Goal: Transaction & Acquisition: Book appointment/travel/reservation

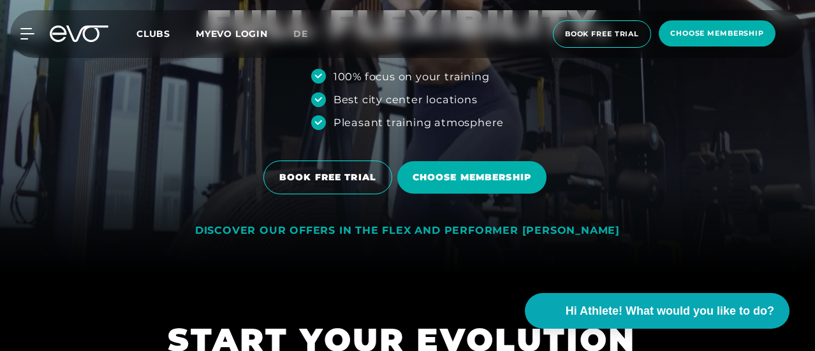
scroll to position [128, 0]
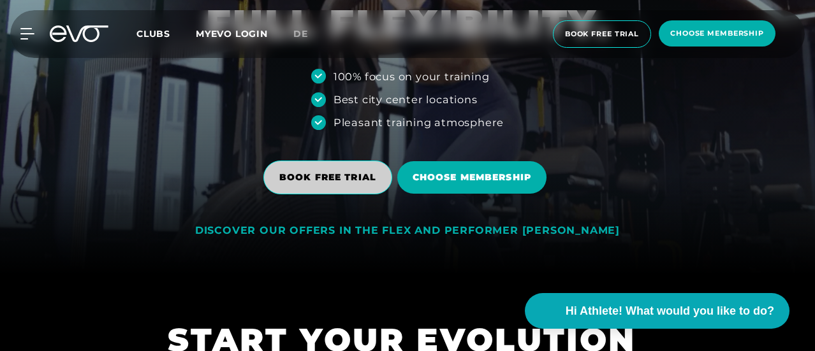
click at [350, 179] on span "BOOK FREE TRIAL" at bounding box center [327, 177] width 97 height 13
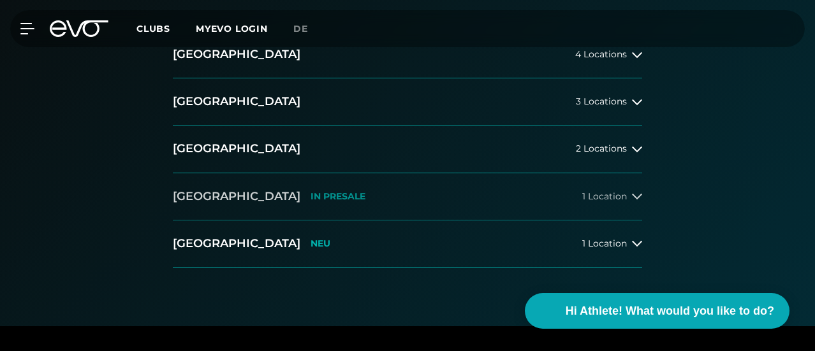
scroll to position [319, 0]
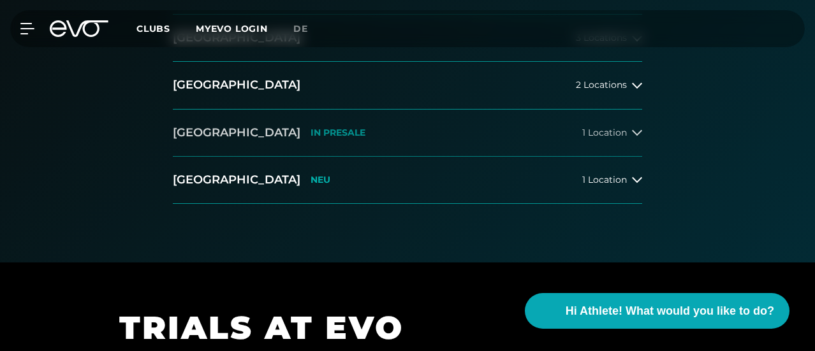
click at [625, 138] on span "1 Location" at bounding box center [604, 133] width 45 height 10
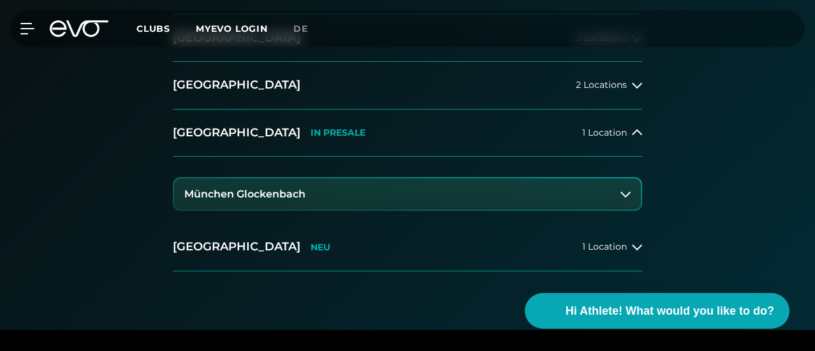
click at [324, 210] on button "München Glockenbach" at bounding box center [407, 195] width 467 height 32
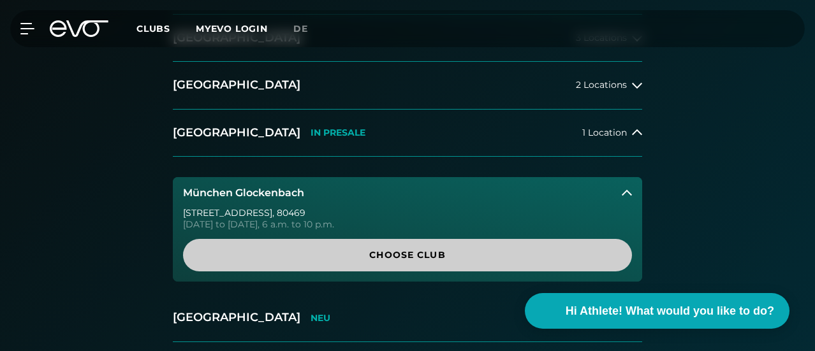
click at [410, 262] on span "Choose Club" at bounding box center [407, 255] width 418 height 13
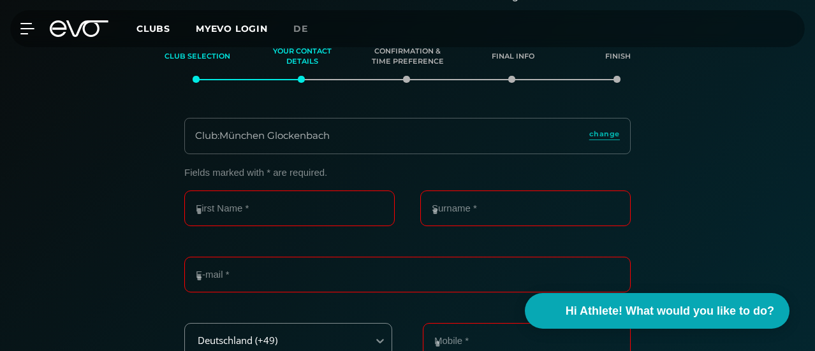
scroll to position [168, 0]
click at [317, 144] on div "Club : München Glockenbach" at bounding box center [262, 136] width 135 height 15
click at [277, 227] on input "First Name *" at bounding box center [289, 209] width 210 height 36
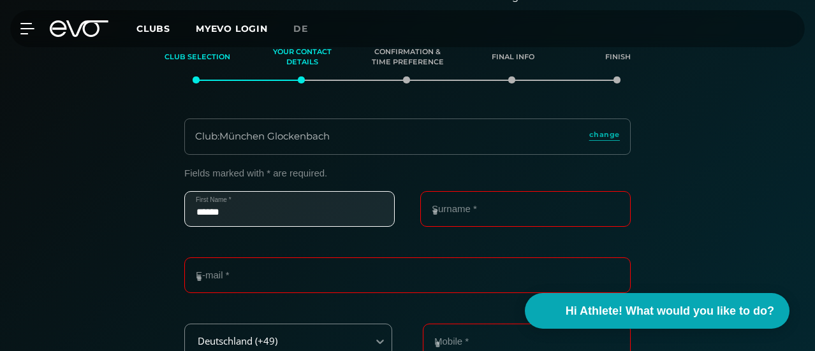
type input "******"
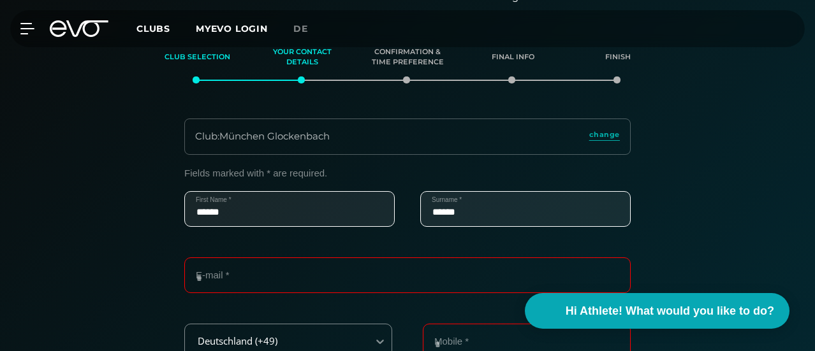
type input "******"
type input "**********"
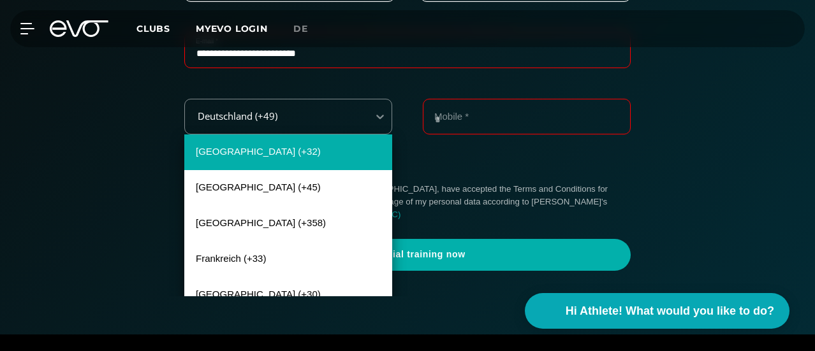
drag, startPoint x: 313, startPoint y: 172, endPoint x: 295, endPoint y: 186, distance: 22.2
click at [312, 135] on div "240 results available. Use Up and Down to choose options, press Enter to select…" at bounding box center [288, 117] width 208 height 36
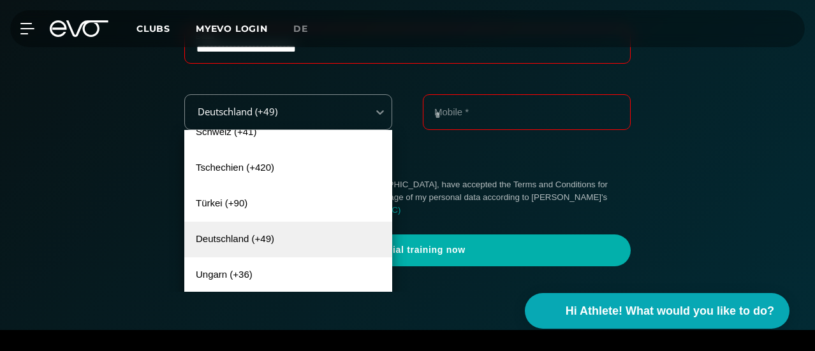
scroll to position [893, 0]
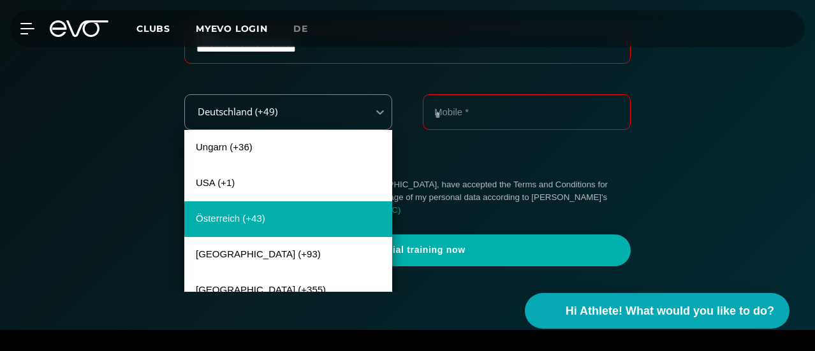
click at [239, 237] on div "Österreich (+43)" at bounding box center [288, 220] width 208 height 36
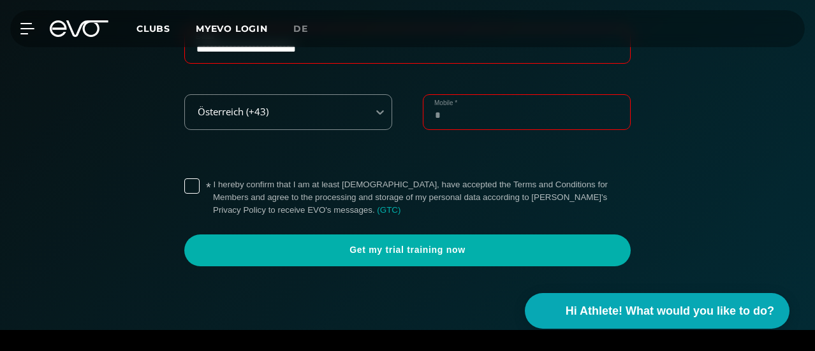
click at [456, 130] on input "Mobile *" at bounding box center [527, 112] width 208 height 36
paste input "**********"
click at [216, 215] on label "* I hereby confirm that I am at least [DEMOGRAPHIC_DATA], have accepted the Ter…" at bounding box center [422, 198] width 418 height 38
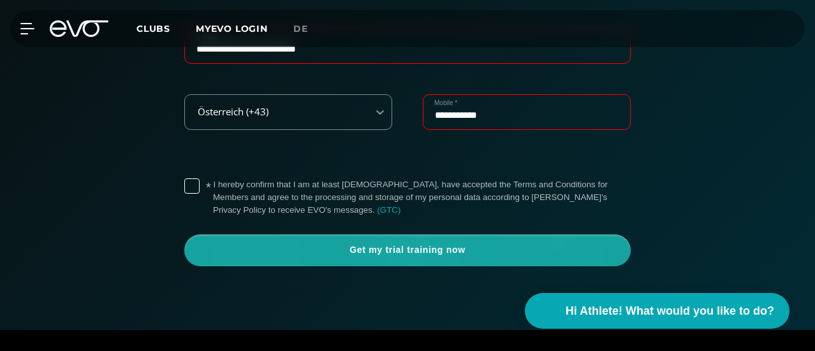
click at [386, 257] on span "Get my trial training now" at bounding box center [408, 250] width 416 height 13
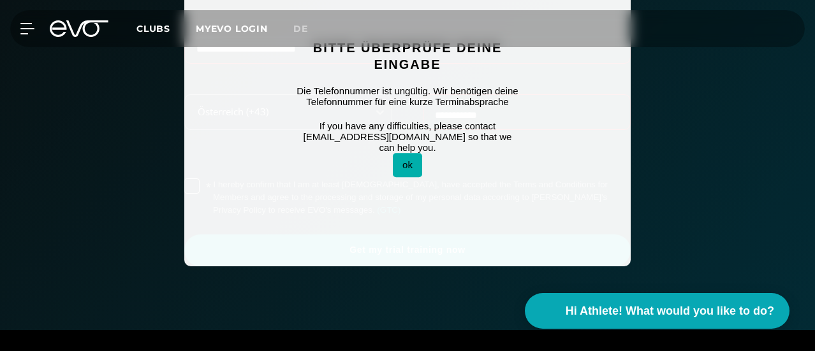
click at [411, 177] on button "ok" at bounding box center [407, 166] width 29 height 24
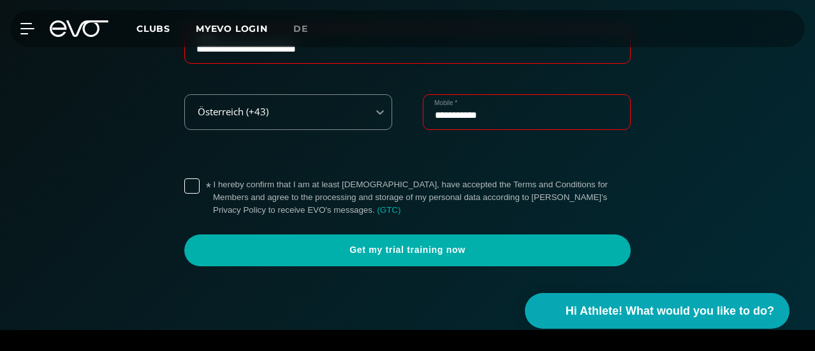
click at [455, 130] on input "**********" at bounding box center [527, 112] width 208 height 36
click at [434, 130] on input "**********" at bounding box center [527, 112] width 208 height 36
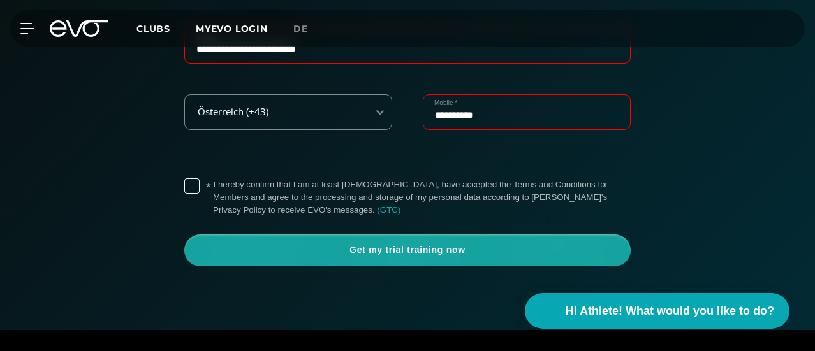
type input "**********"
click at [418, 257] on span "Get my trial training now" at bounding box center [408, 250] width 416 height 13
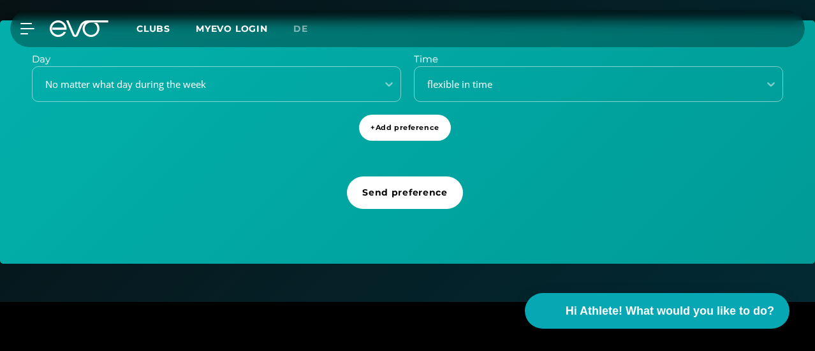
scroll to position [423, 0]
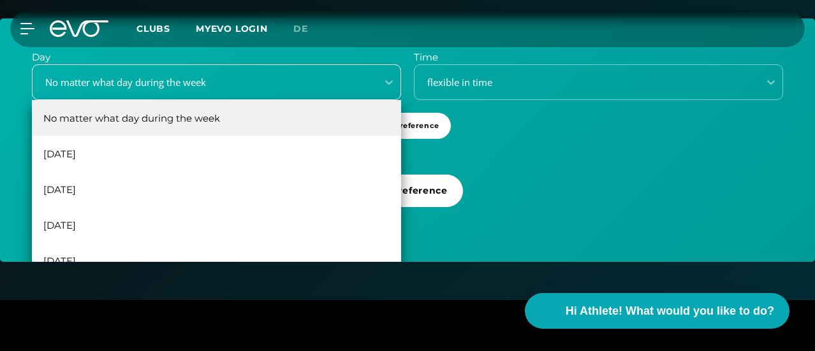
click at [199, 90] on div "No matter what day during the week" at bounding box center [201, 82] width 334 height 15
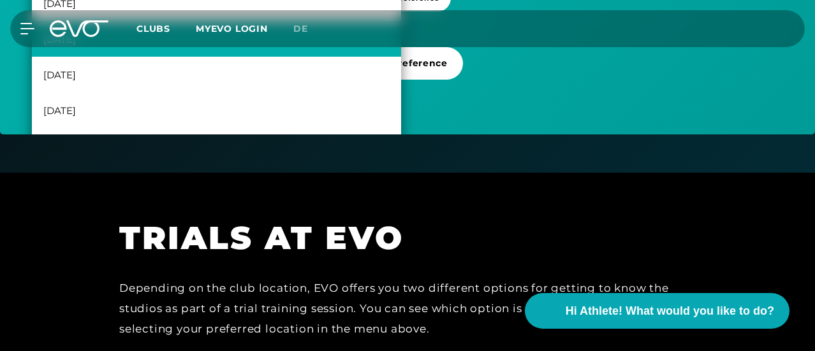
scroll to position [0, 0]
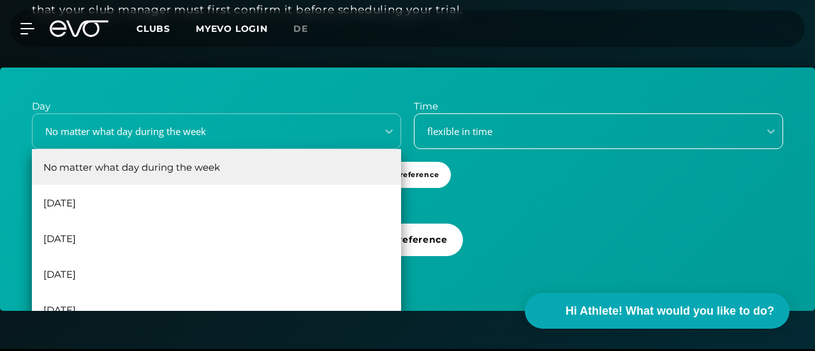
click at [540, 149] on div "flexible in time" at bounding box center [598, 132] width 369 height 36
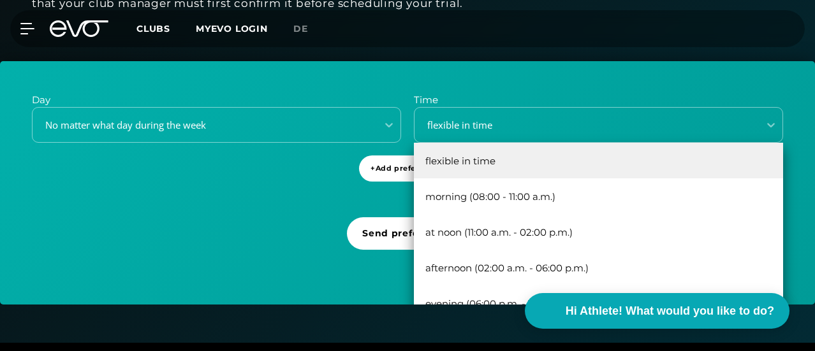
scroll to position [381, 0]
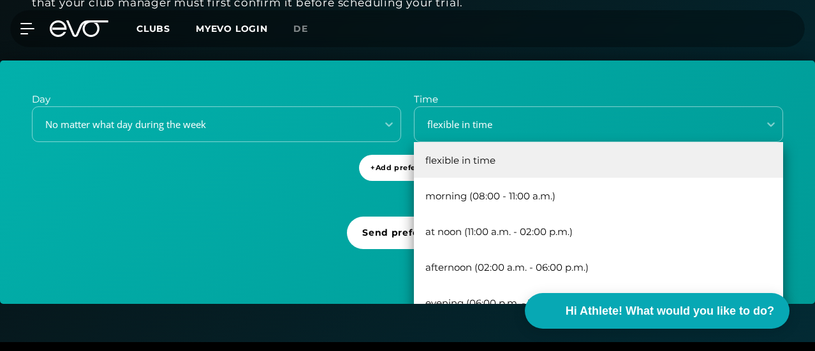
click at [245, 207] on div "Day No matter what day during the week Time 5 results available. Use Up and Dow…" at bounding box center [407, 183] width 815 height 244
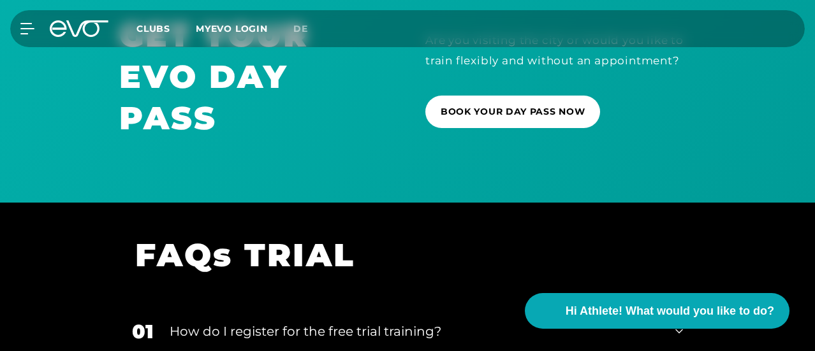
scroll to position [1274, 0]
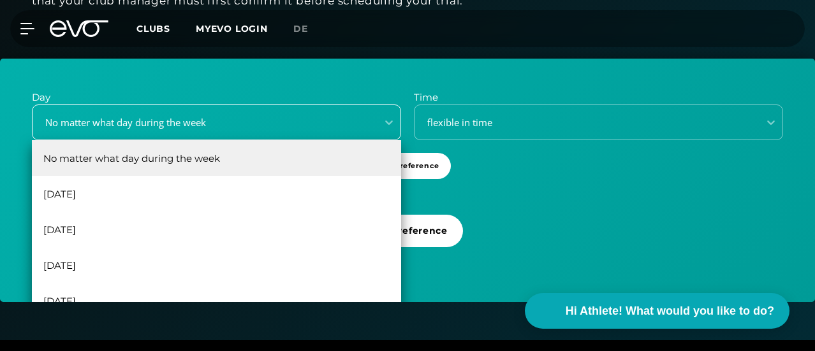
click at [203, 140] on div "6 results available. Use Up and Down to choose options, press Enter to select t…" at bounding box center [216, 123] width 369 height 36
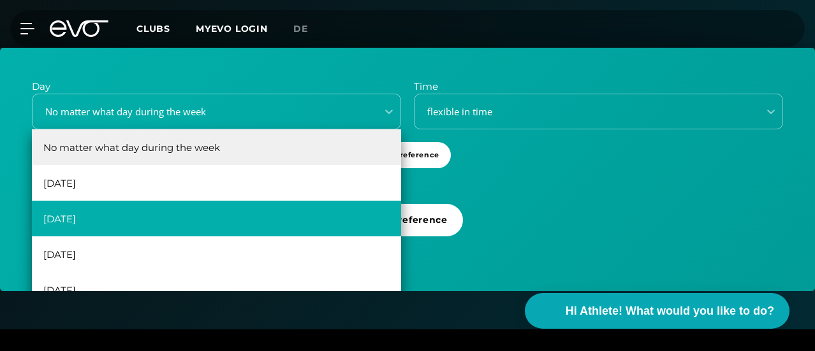
scroll to position [23, 0]
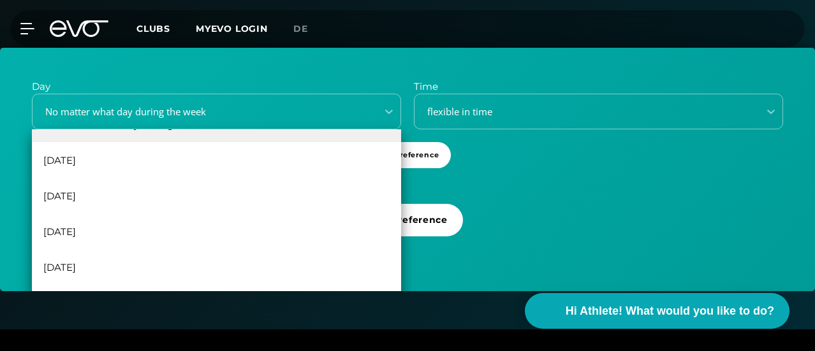
click at [560, 235] on div "Day 6 results available. Use Up and Down to choose options, press Enter to sele…" at bounding box center [407, 170] width 815 height 244
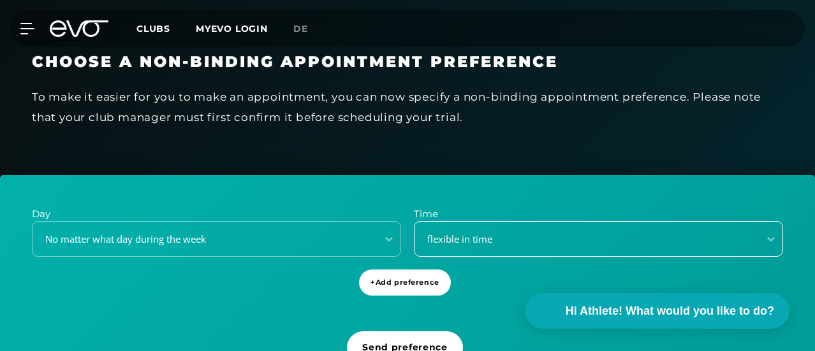
click at [475, 257] on div "flexible in time" at bounding box center [598, 239] width 369 height 36
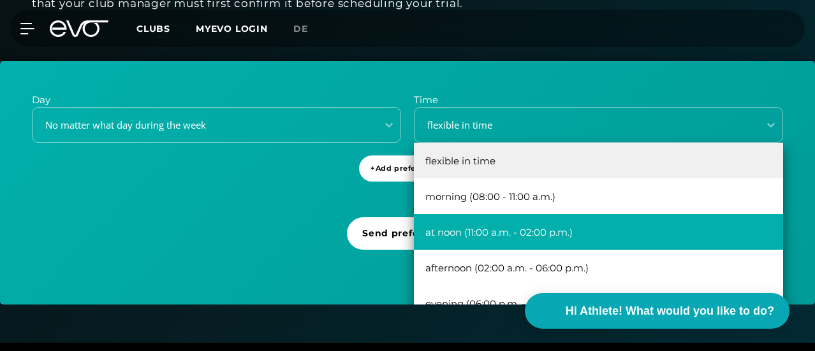
scroll to position [381, 0]
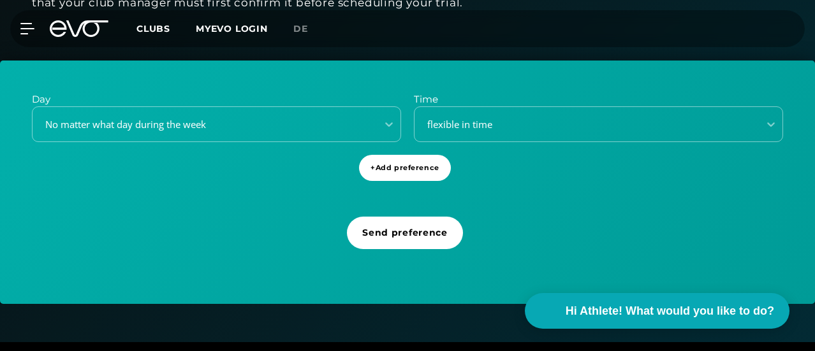
drag, startPoint x: 221, startPoint y: 240, endPoint x: 264, endPoint y: 220, distance: 47.9
click at [221, 240] on div "Day No matter what day during the week Time flexible in time + Add preference S…" at bounding box center [407, 183] width 815 height 244
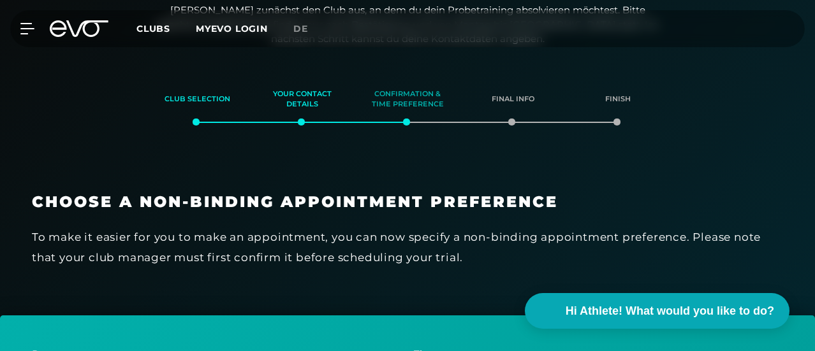
scroll to position [0, 0]
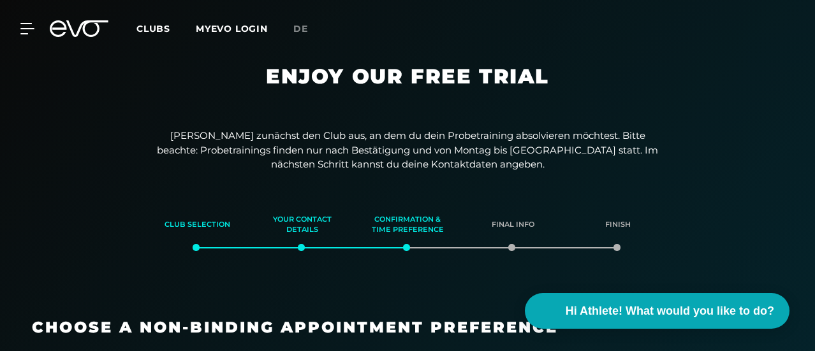
click at [170, 27] on span "Clubs" at bounding box center [154, 28] width 34 height 11
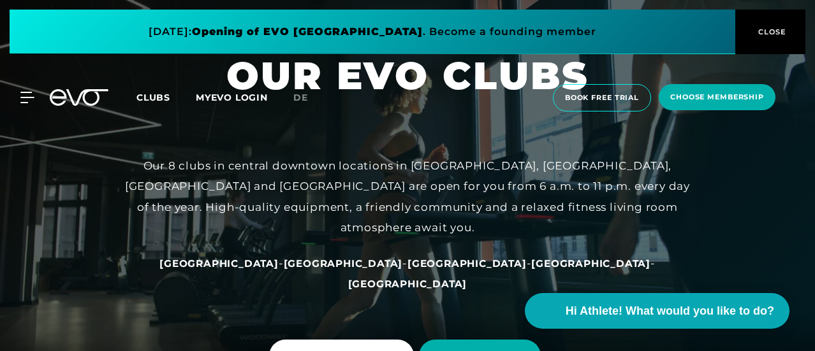
scroll to position [64, 0]
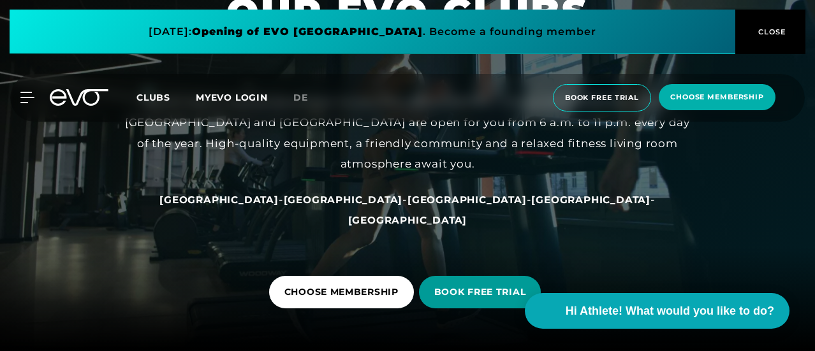
click at [482, 286] on span "BOOK FREE TRIAL" at bounding box center [480, 292] width 92 height 13
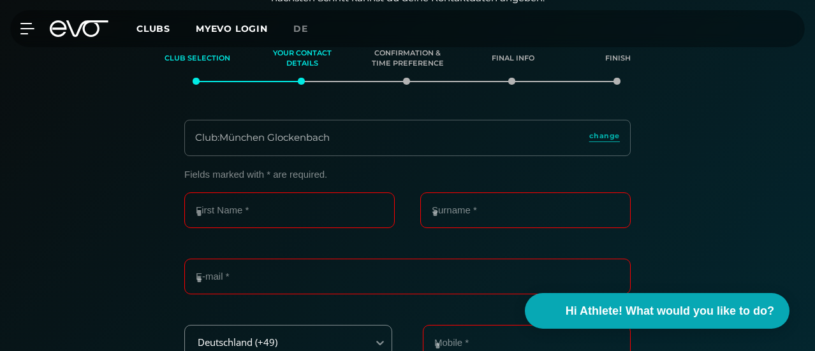
scroll to position [168, 0]
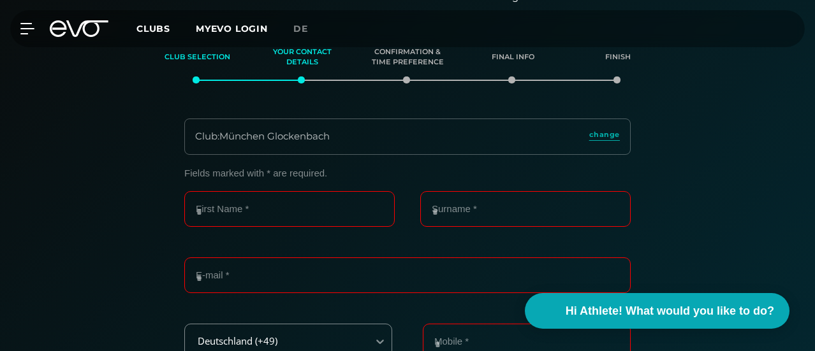
click at [306, 144] on div "Club : München Glockenbach" at bounding box center [262, 136] width 135 height 15
click at [603, 140] on span "change" at bounding box center [604, 134] width 31 height 11
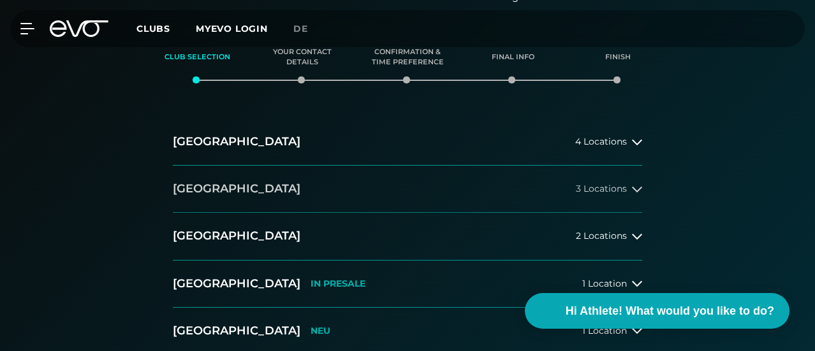
click at [207, 197] on h2 "[GEOGRAPHIC_DATA]" at bounding box center [237, 189] width 128 height 16
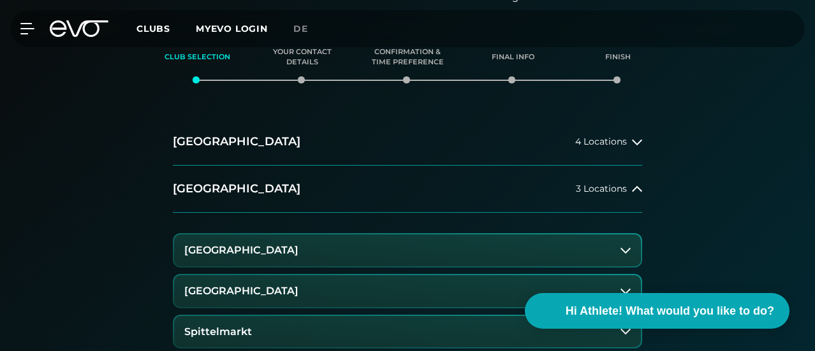
click at [261, 256] on h3 "[GEOGRAPHIC_DATA]" at bounding box center [241, 250] width 114 height 11
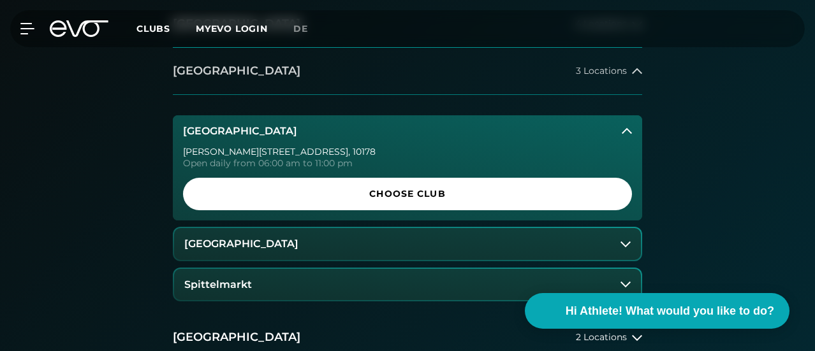
scroll to position [295, 0]
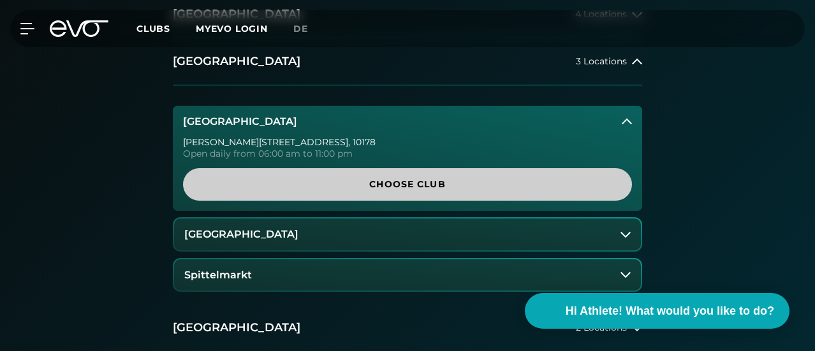
click at [403, 191] on span "Choose Club" at bounding box center [407, 184] width 418 height 13
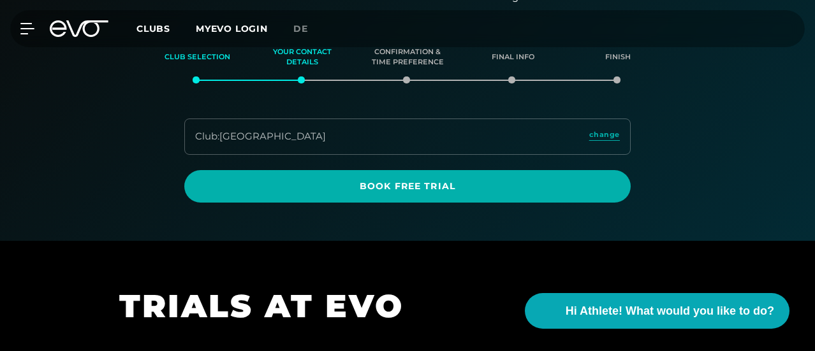
scroll to position [232, 0]
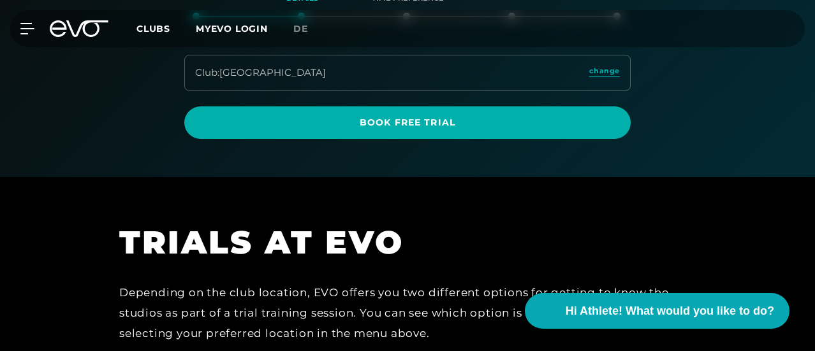
click at [306, 80] on div "Club : [GEOGRAPHIC_DATA]" at bounding box center [260, 73] width 131 height 15
click at [602, 77] on span "change" at bounding box center [604, 71] width 31 height 11
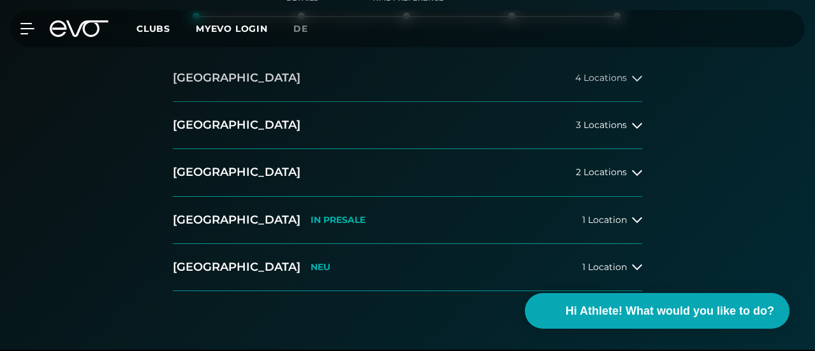
click at [274, 102] on button "[GEOGRAPHIC_DATA] 4 Locations" at bounding box center [407, 78] width 469 height 47
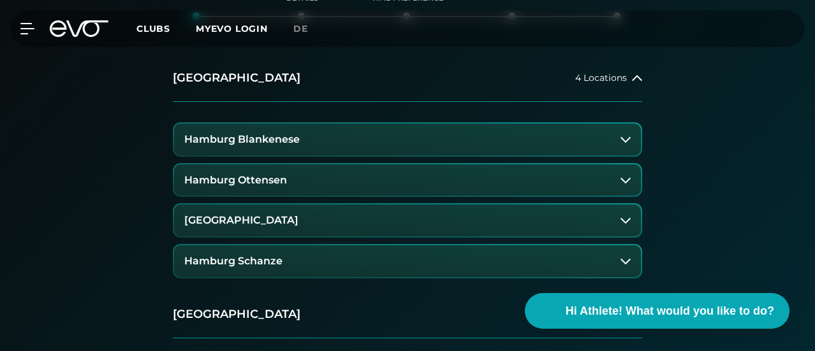
click at [267, 145] on h3 "Hamburg Blankenese" at bounding box center [241, 139] width 115 height 11
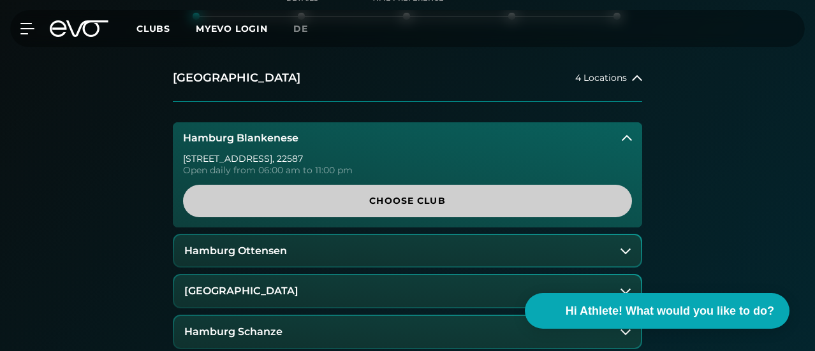
click at [452, 208] on span "Choose Club" at bounding box center [407, 201] width 418 height 13
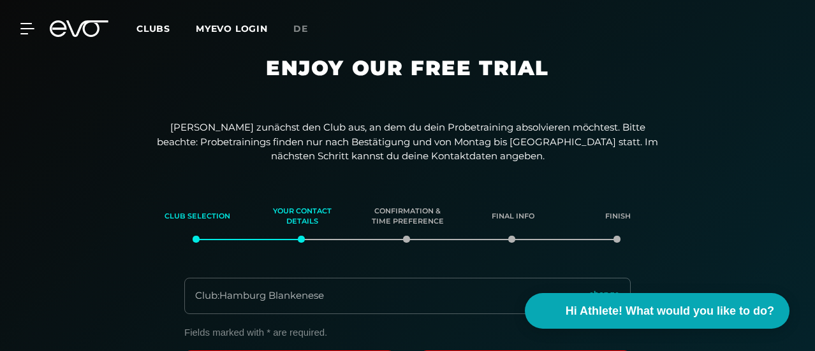
scroll to position [0, 0]
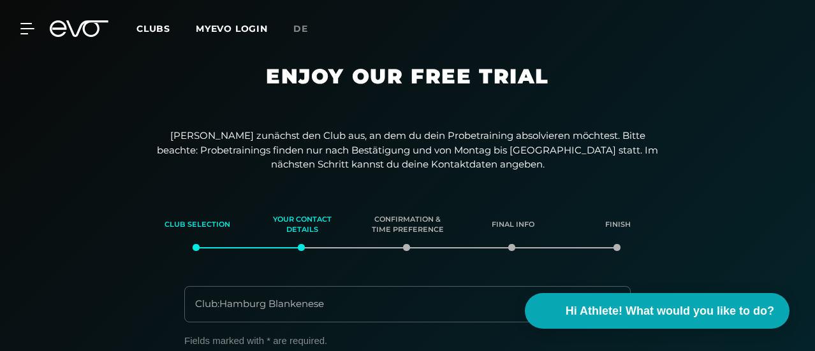
click at [170, 29] on span "Clubs" at bounding box center [154, 28] width 34 height 11
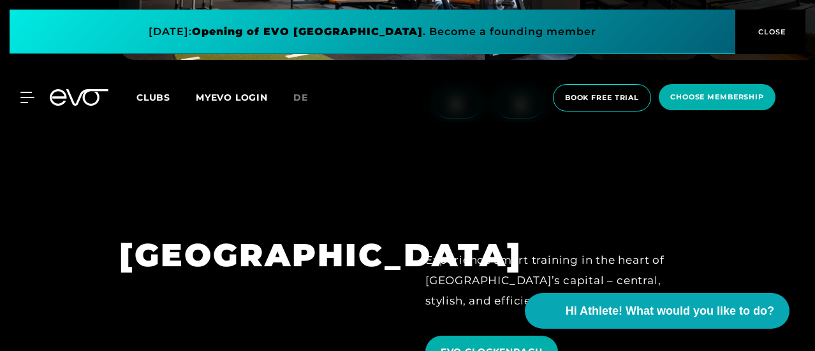
scroll to position [2998, 0]
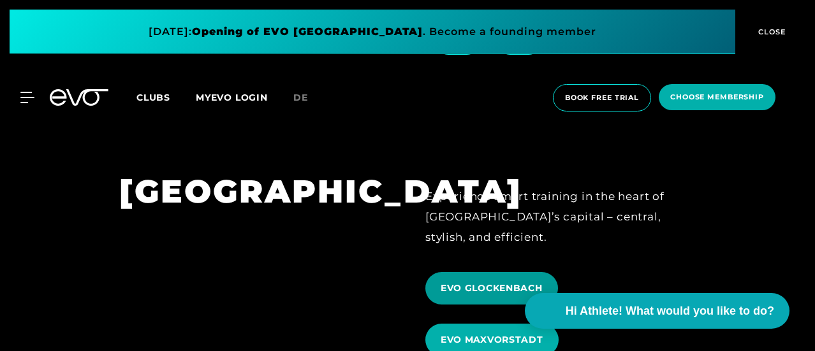
click at [461, 282] on span "EVO GLOCKENBACH" at bounding box center [492, 288] width 102 height 13
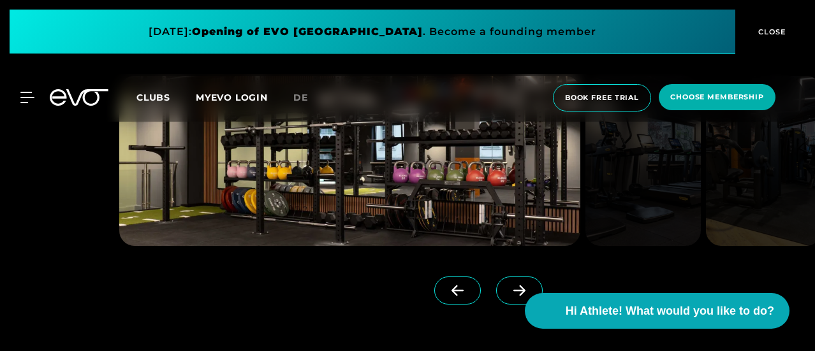
scroll to position [1276, 0]
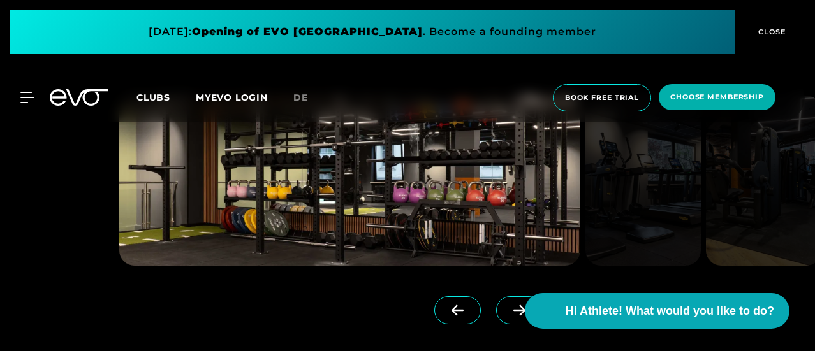
click at [499, 297] on span at bounding box center [519, 311] width 47 height 28
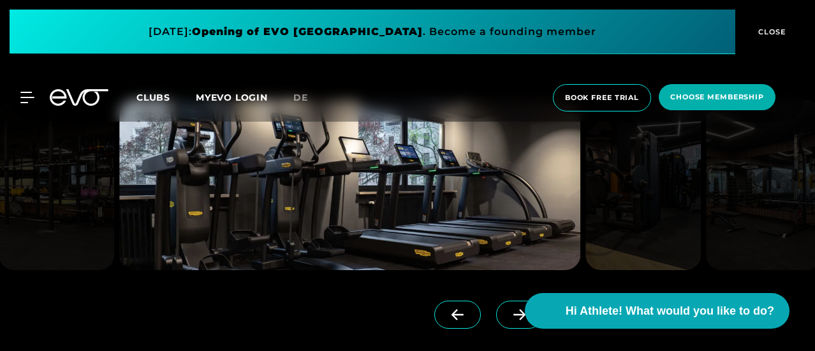
scroll to position [1212, 0]
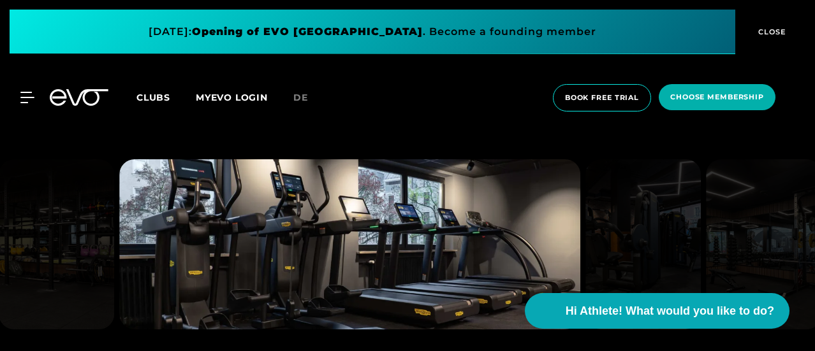
click at [612, 220] on img at bounding box center [643, 244] width 115 height 170
